Goal: Task Accomplishment & Management: Manage account settings

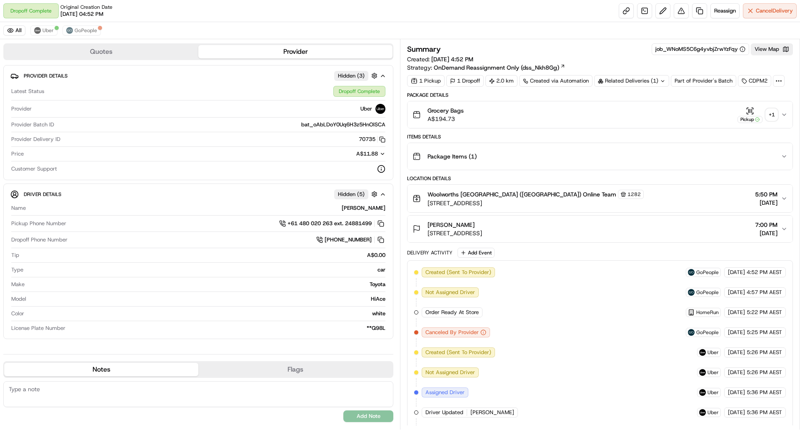
click at [773, 116] on div "+ 1" at bounding box center [772, 115] width 12 height 12
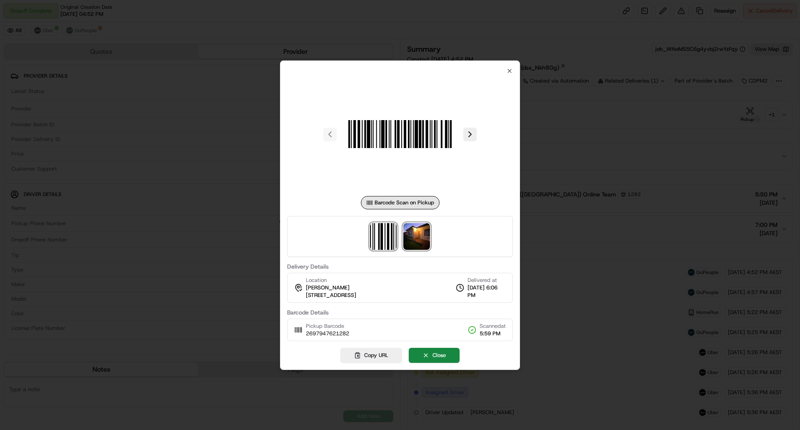
click at [418, 234] on img at bounding box center [417, 236] width 27 height 27
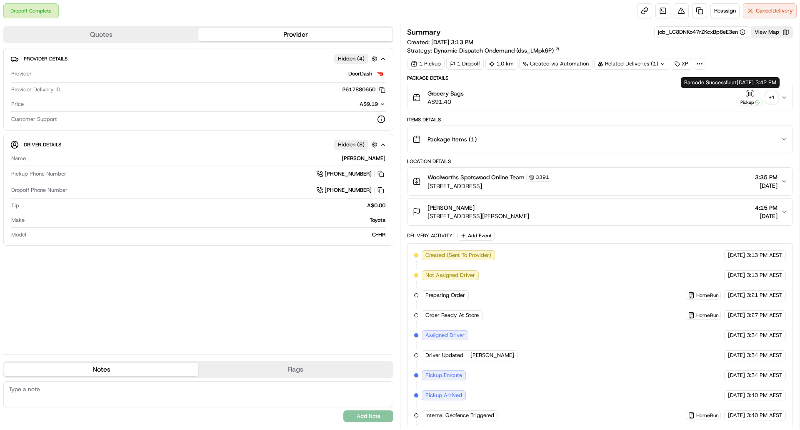
click at [772, 93] on div "+ 1" at bounding box center [772, 98] width 12 height 12
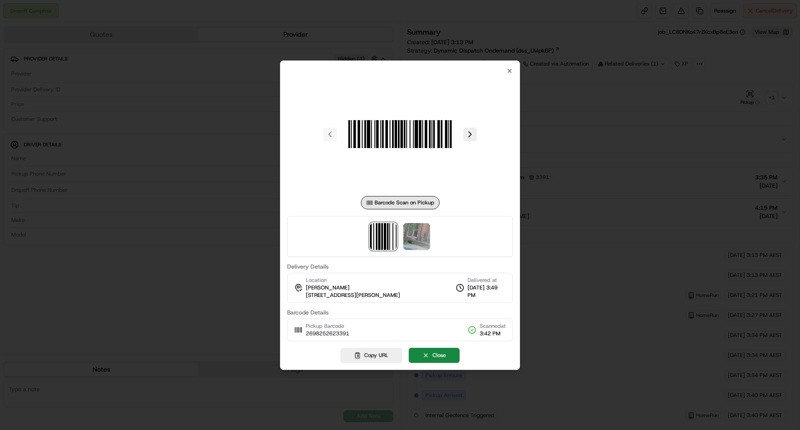
click at [433, 241] on div at bounding box center [400, 236] width 226 height 41
click at [421, 240] on img at bounding box center [417, 236] width 27 height 27
